Goal: Information Seeking & Learning: Learn about a topic

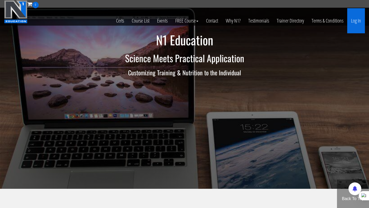
click at [356, 20] on link "Log In" at bounding box center [356, 20] width 18 height 25
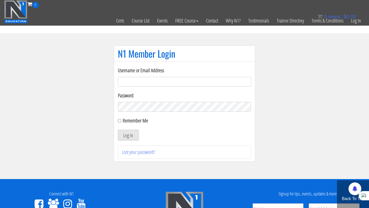
type input "Rutger.a.visser@gmail.com"
click at [126, 136] on button "Log In" at bounding box center [128, 135] width 21 height 11
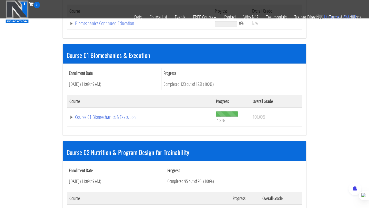
scroll to position [156, 0]
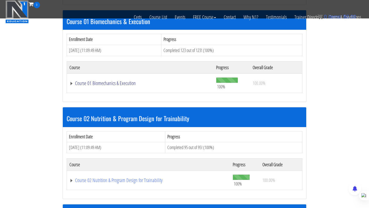
click at [106, 84] on link "Course 01 Biomechanics & Execution" at bounding box center [140, 83] width 142 height 5
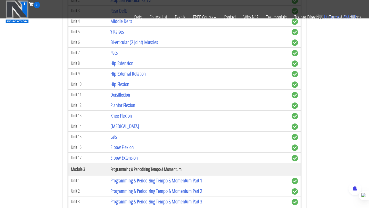
scroll to position [383, 0]
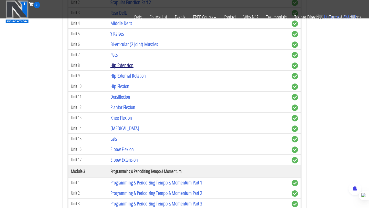
click at [113, 64] on link "Hip Extension" at bounding box center [122, 65] width 23 height 7
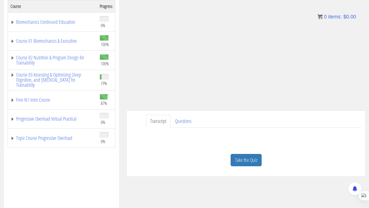
scroll to position [63, 0]
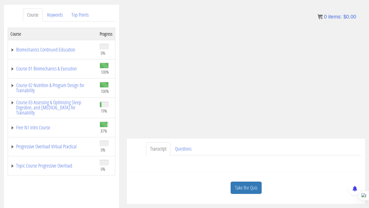
click at [291, 159] on div "Have a question on this unit? Please submit it here: Name * First Last Email * *" at bounding box center [246, 162] width 231 height 12
click at [52, 68] on link "Course 01 Biomechanics & Execution" at bounding box center [53, 68] width 84 height 5
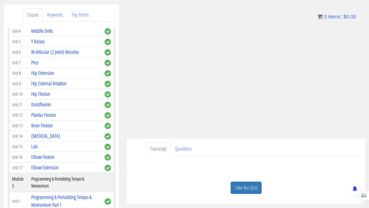
scroll to position [221, 0]
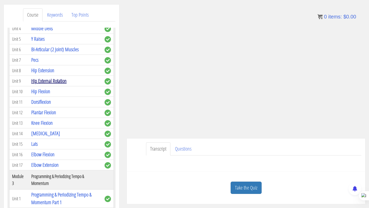
click at [49, 77] on link "Hip External Rotation" at bounding box center [48, 80] width 35 height 7
